Goal: Transaction & Acquisition: Purchase product/service

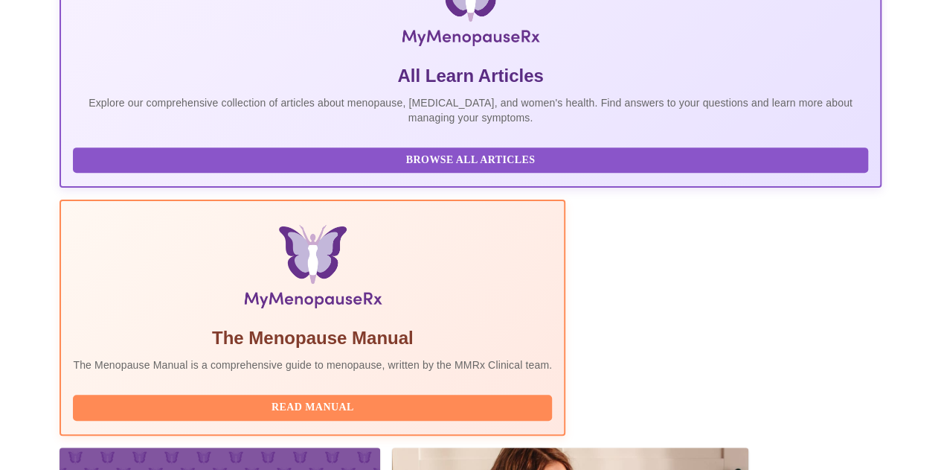
scroll to position [446, 0]
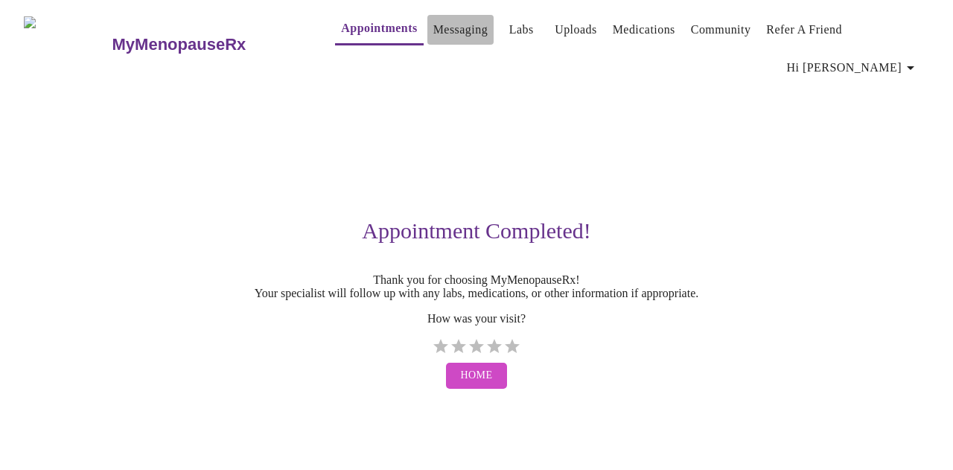
click at [433, 33] on link "Messaging" at bounding box center [460, 29] width 54 height 21
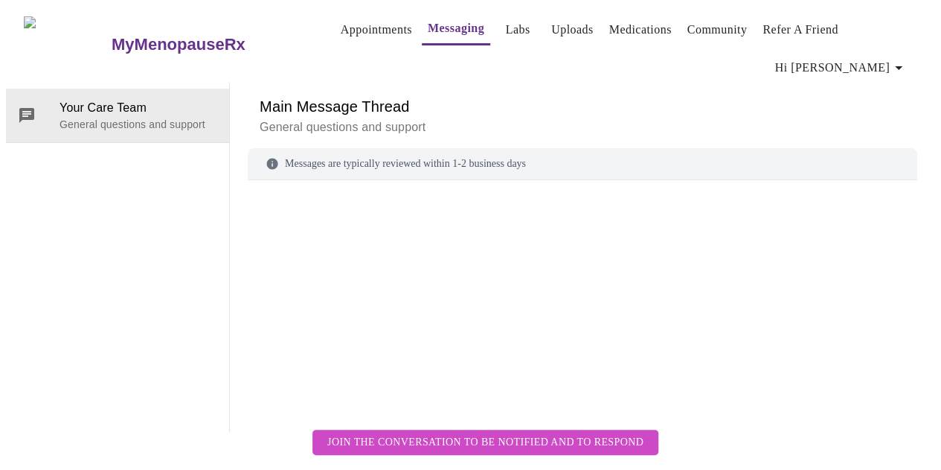
scroll to position [76, 0]
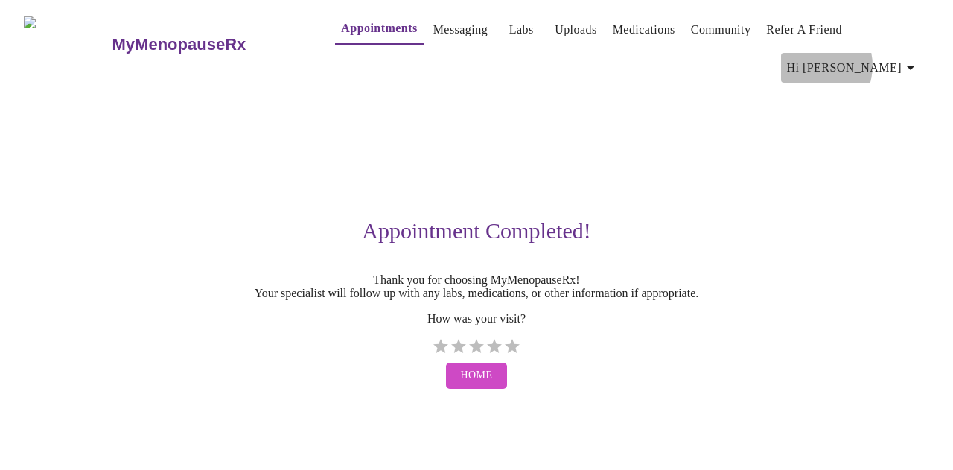
click at [871, 57] on span "Hi [PERSON_NAME]" at bounding box center [853, 67] width 132 height 21
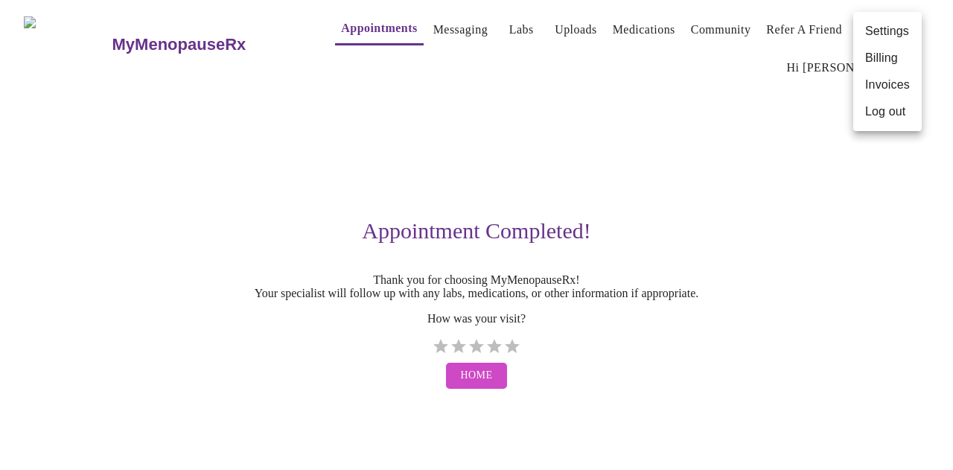
click at [494, 33] on div at bounding box center [476, 235] width 953 height 470
click at [509, 29] on link "Labs" at bounding box center [521, 29] width 25 height 21
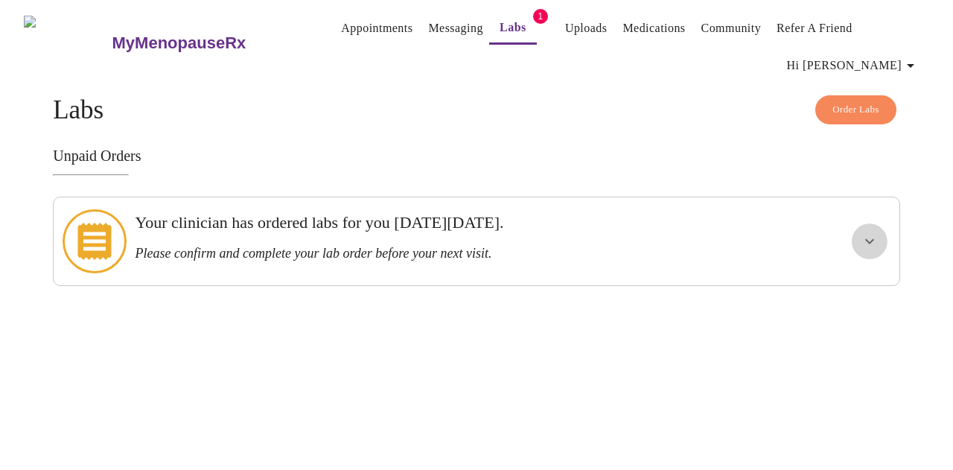
click at [878, 232] on icon "show more" at bounding box center [869, 241] width 18 height 18
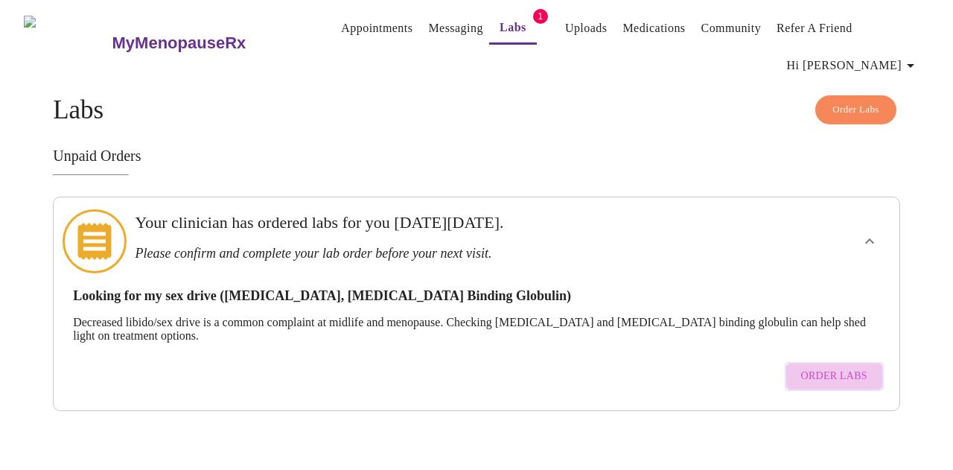
click at [849, 367] on span "Order Labs" at bounding box center [834, 376] width 66 height 19
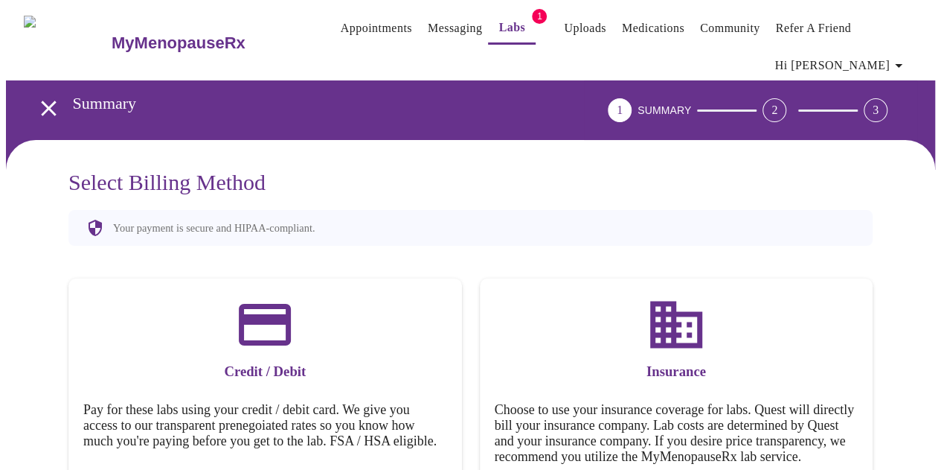
click at [532, 10] on span "1" at bounding box center [539, 16] width 15 height 15
click at [499, 18] on link "Labs" at bounding box center [512, 27] width 27 height 21
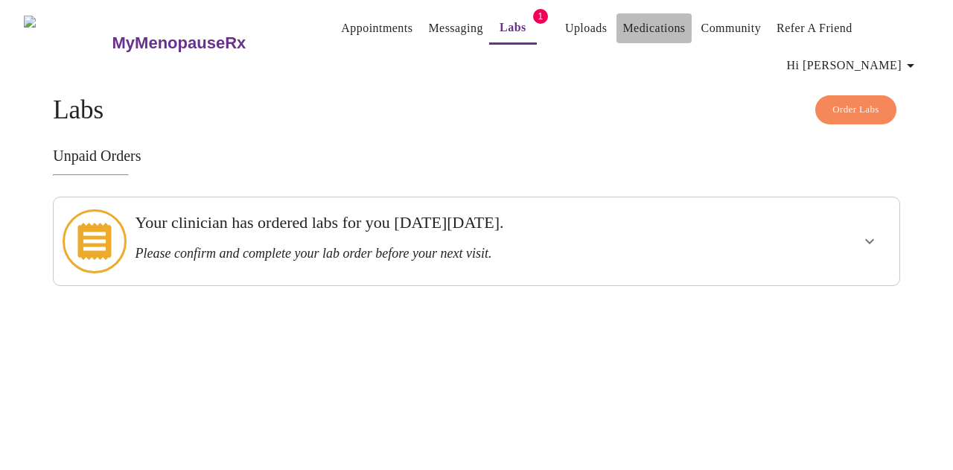
click at [628, 19] on link "Medications" at bounding box center [653, 28] width 63 height 21
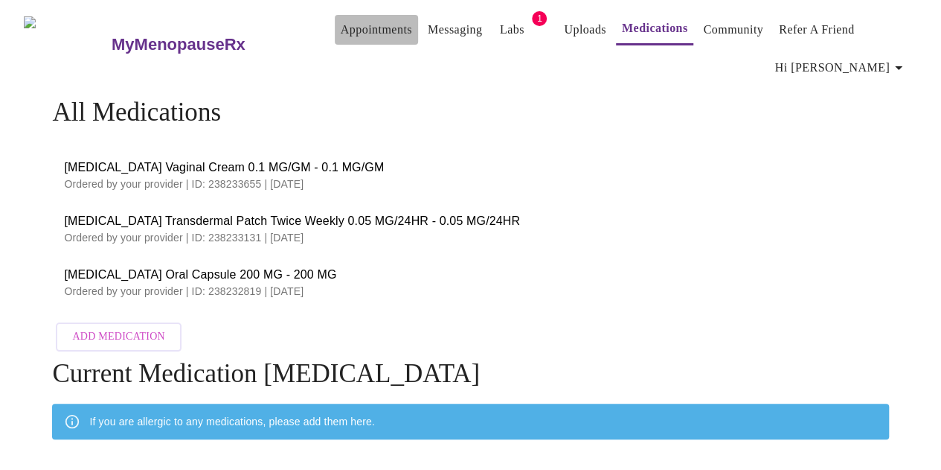
click at [351, 22] on link "Appointments" at bounding box center [376, 29] width 71 height 21
